Goal: Find specific page/section: Find specific page/section

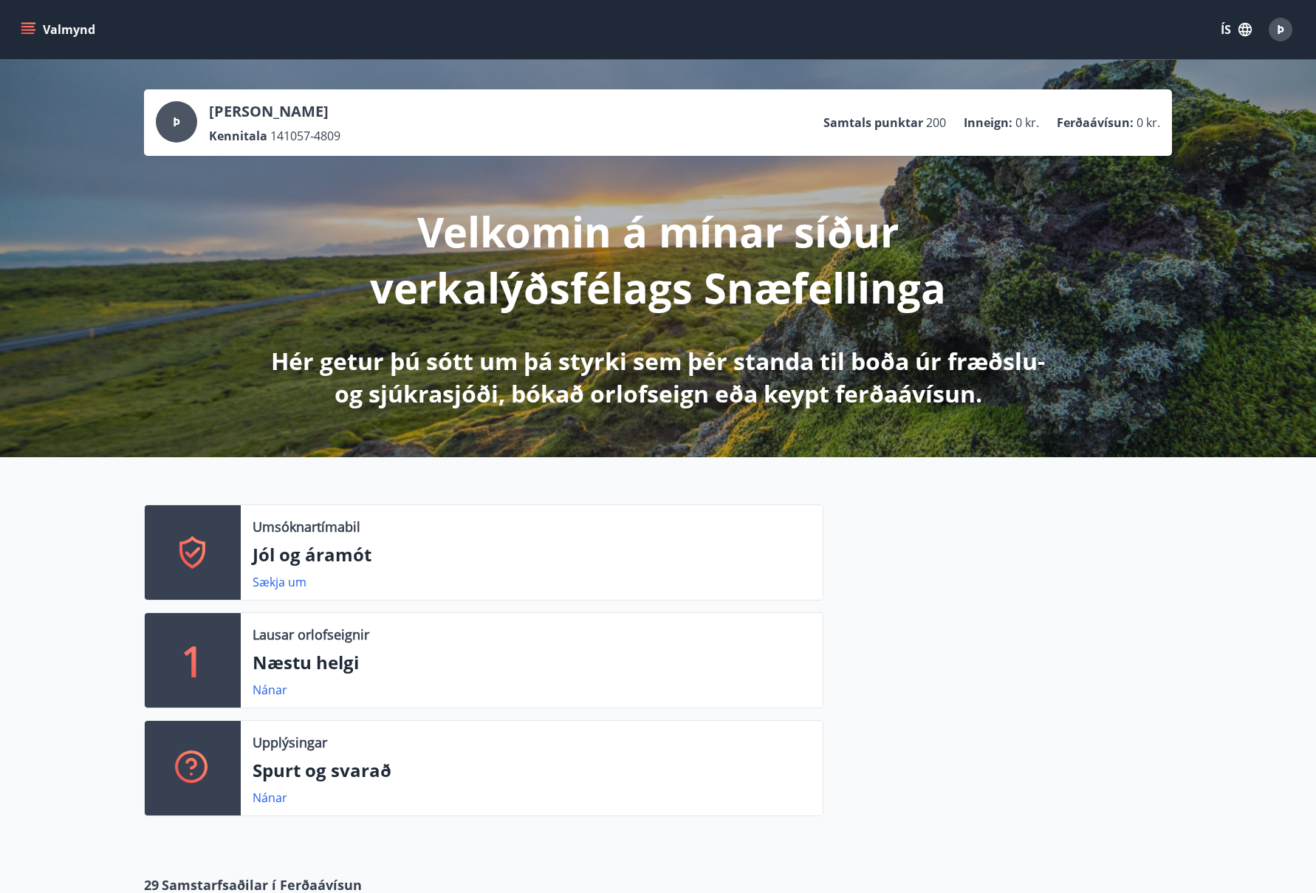
click at [32, 27] on icon "menu" at bounding box center [27, 26] width 13 height 1
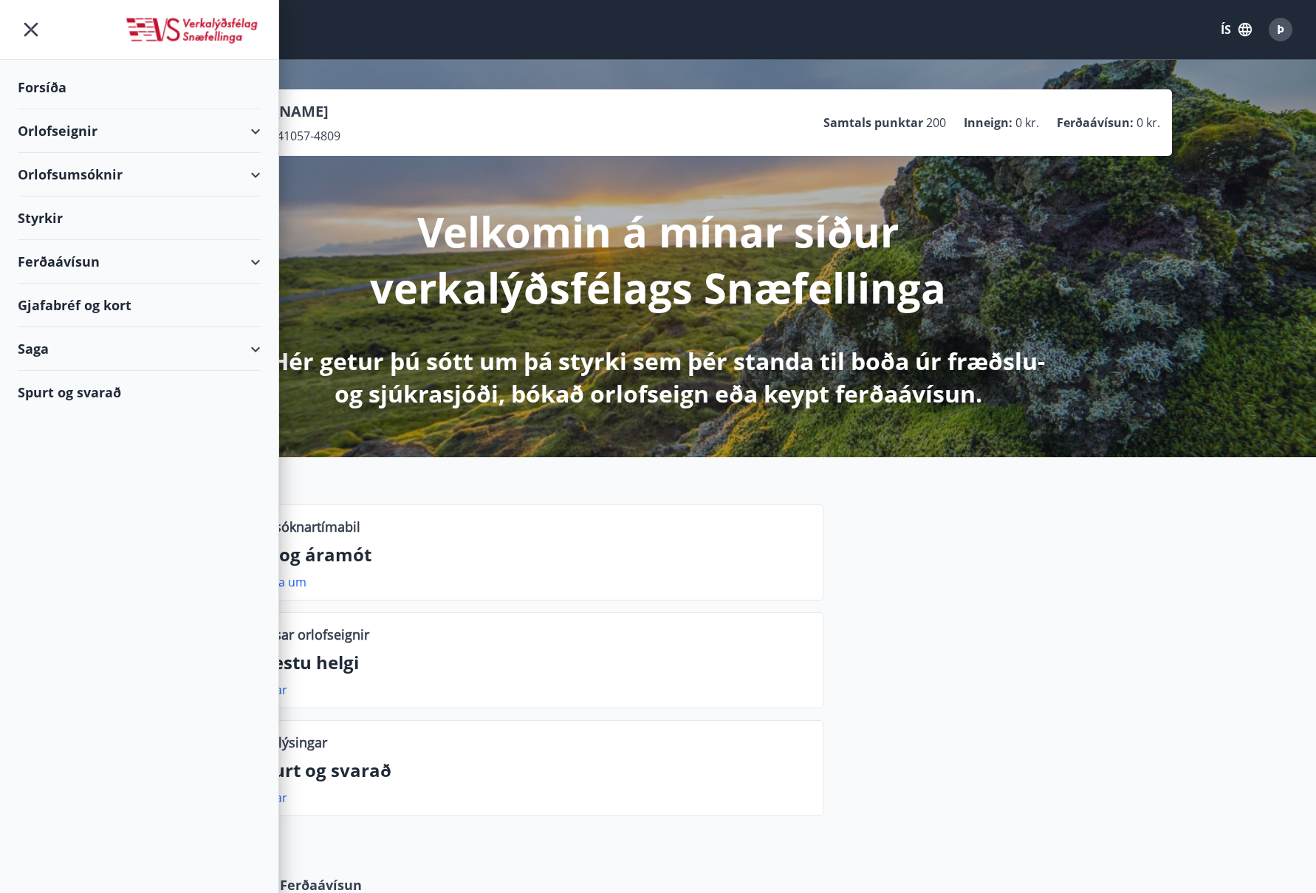
click at [256, 172] on div "Orlofsumsóknir" at bounding box center [139, 175] width 243 height 44
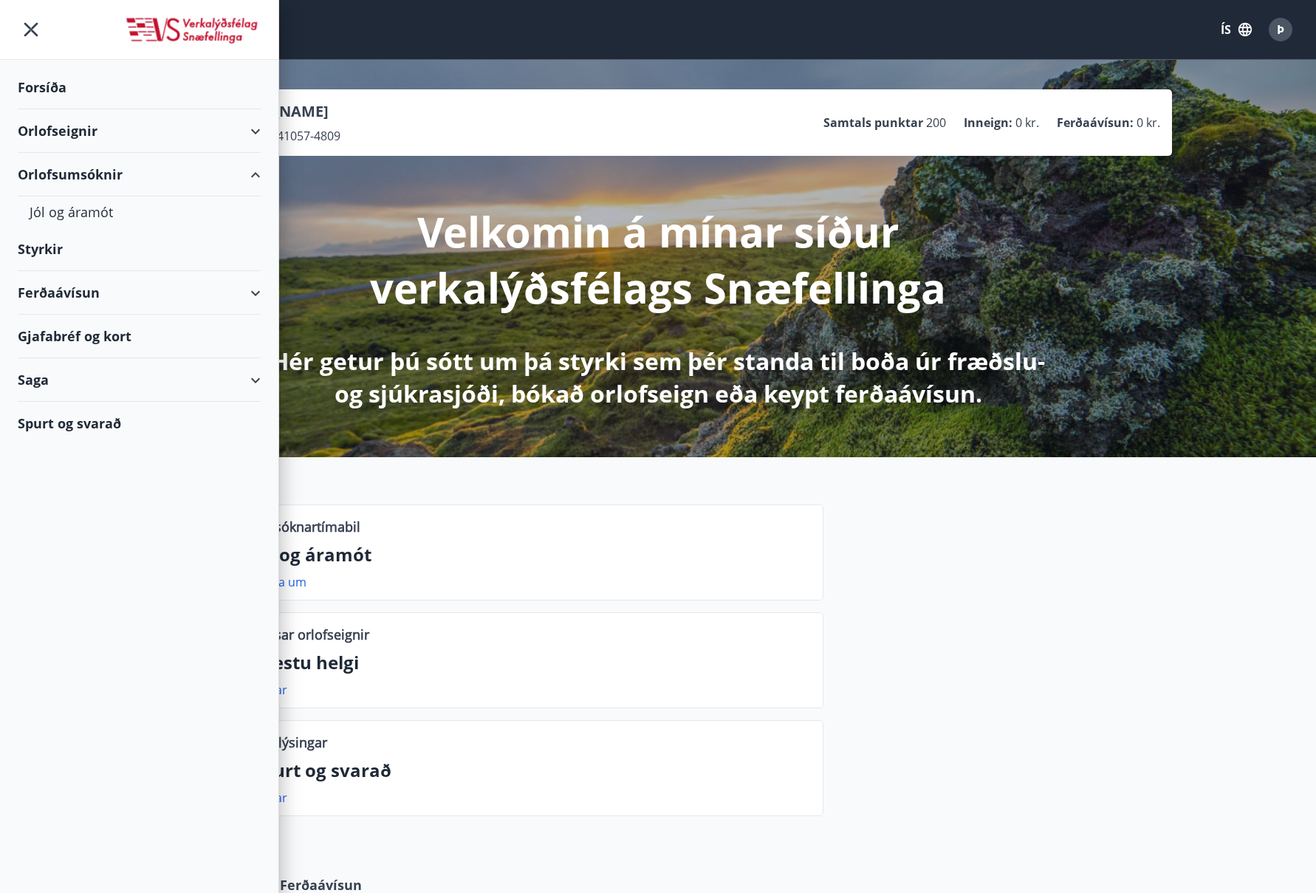
click at [253, 375] on div "Saga" at bounding box center [139, 380] width 243 height 44
click at [55, 478] on div "Umsóknir" at bounding box center [139, 479] width 219 height 31
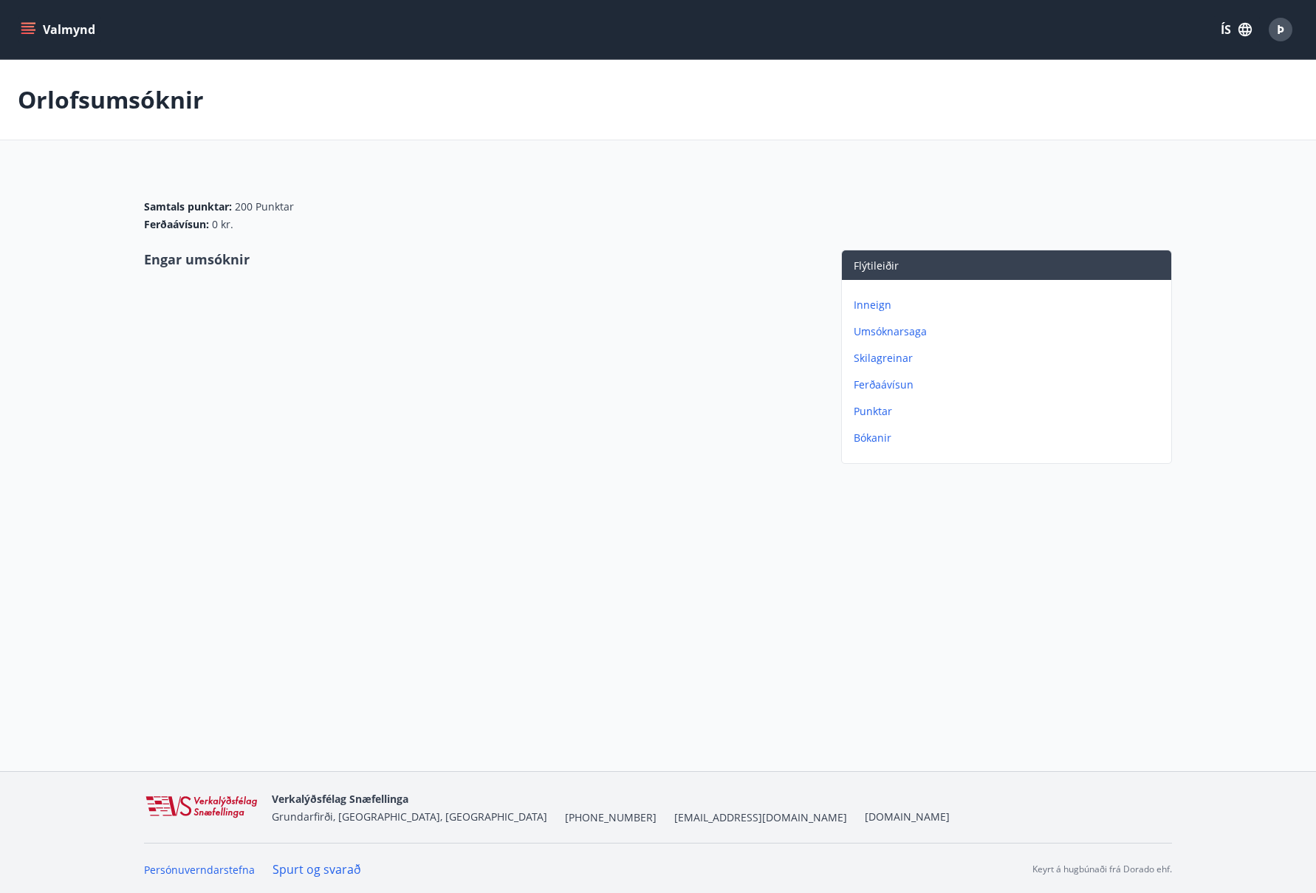
click at [26, 23] on icon "menu" at bounding box center [29, 23] width 16 height 1
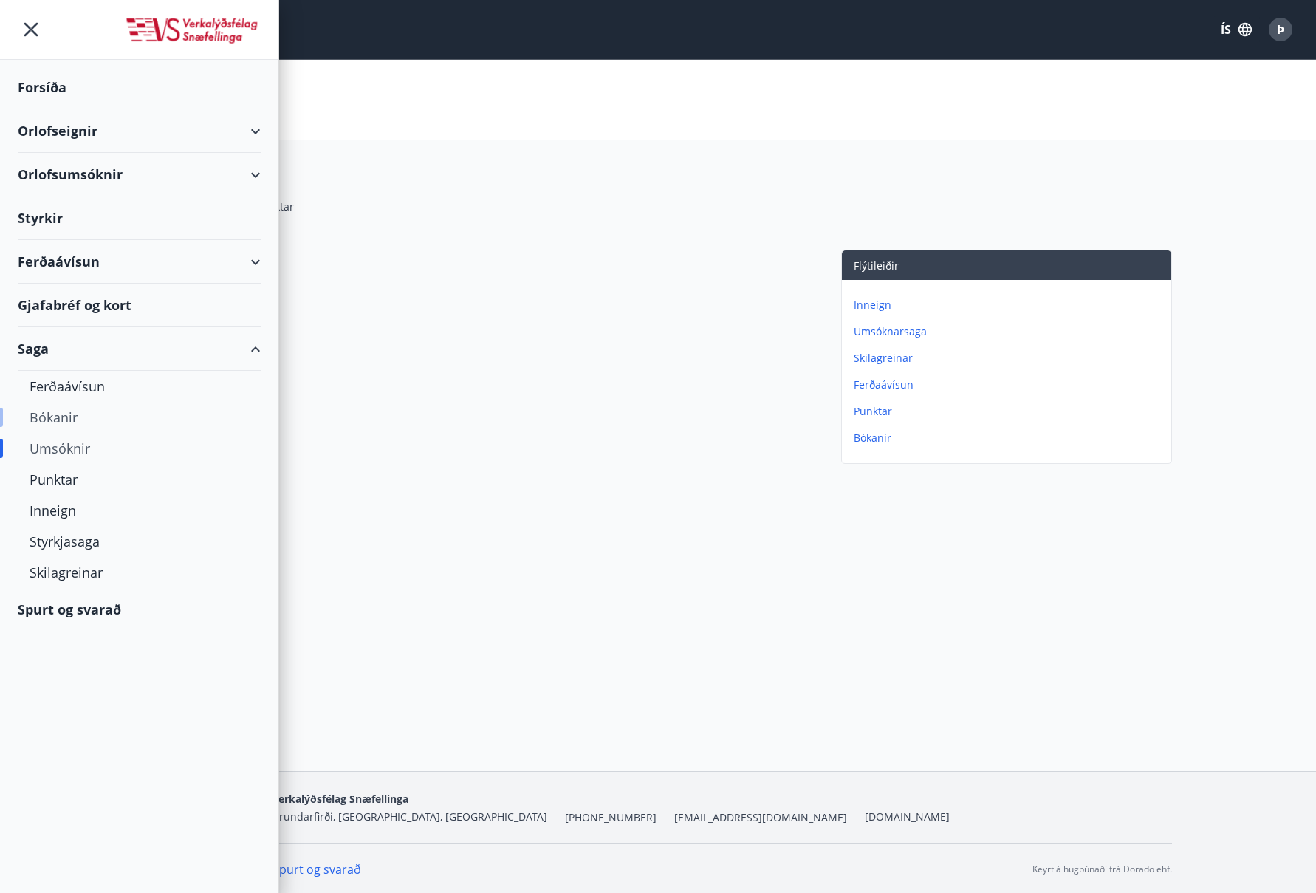
click at [64, 413] on div "Bókanir" at bounding box center [139, 417] width 219 height 31
